Goal: Navigation & Orientation: Find specific page/section

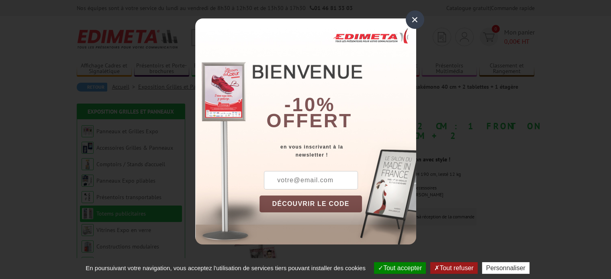
click at [423, 16] on div "×" at bounding box center [415, 19] width 18 height 18
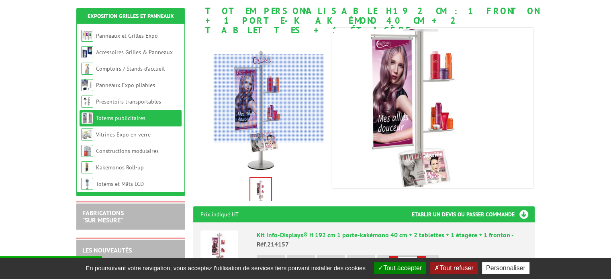
scroll to position [116, 0]
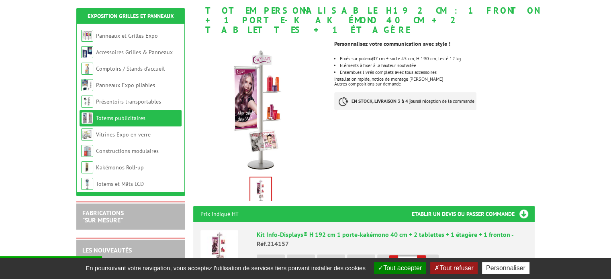
click at [137, 103] on link "Présentoirs transportables" at bounding box center [128, 101] width 65 height 7
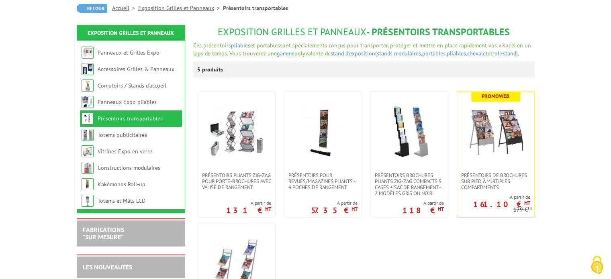
scroll to position [106, 0]
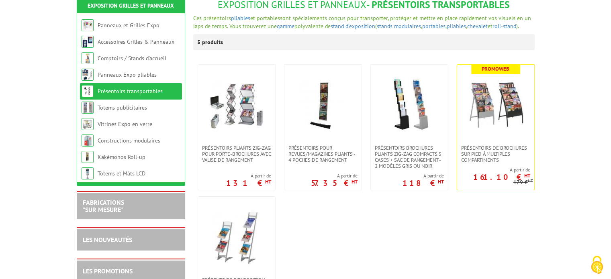
click at [322, 102] on img at bounding box center [323, 105] width 56 height 56
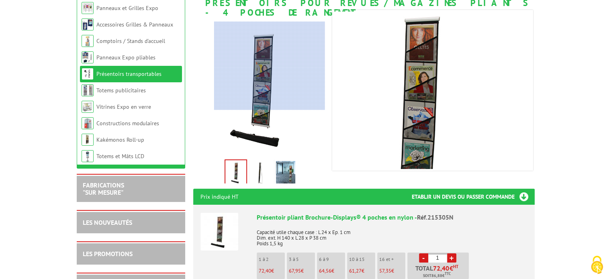
scroll to position [124, 0]
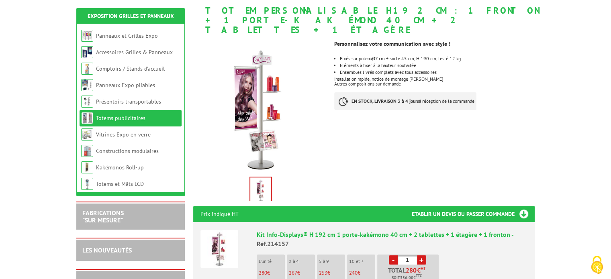
click at [137, 152] on link "Constructions modulaires" at bounding box center [127, 150] width 63 height 7
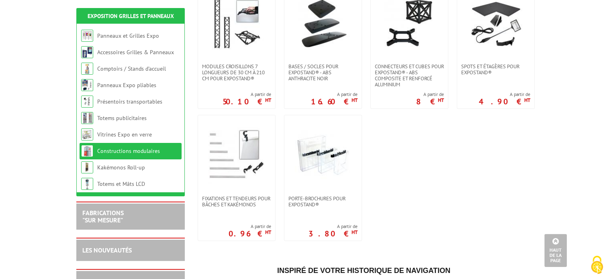
scroll to position [370, 0]
